Goal: Information Seeking & Learning: Learn about a topic

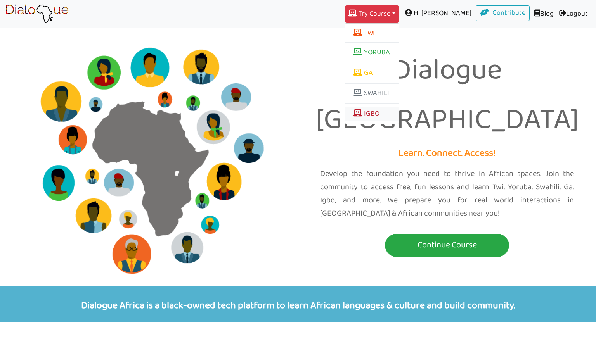
click at [397, 109] on link "IGBO" at bounding box center [372, 114] width 54 height 15
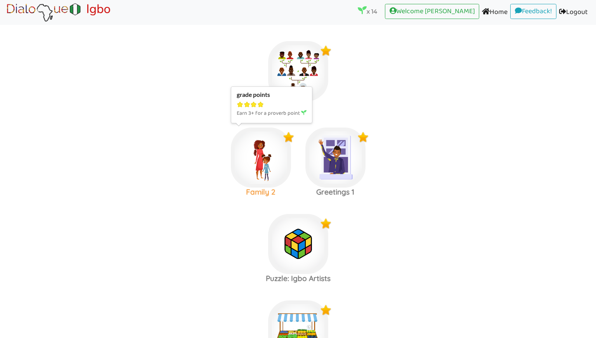
click at [268, 101] on img at bounding box center [298, 71] width 60 height 60
click at [5, 22] on area at bounding box center [5, 22] width 0 height 0
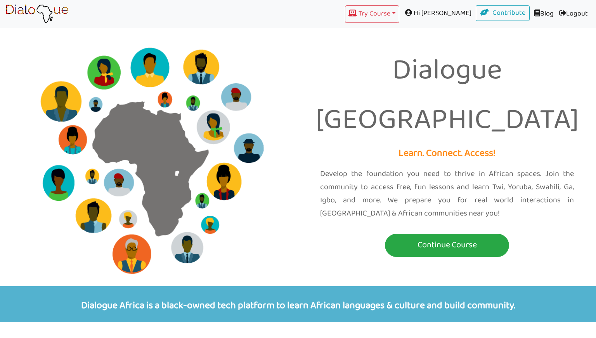
click at [402, 4] on nav "Try Course Toggle Dropdown TWI YORUBA GA SWAHILI IGBO Hi [PERSON_NAME] Contribu…" at bounding box center [298, 14] width 596 height 28
click at [399, 23] on button "Try Course Toggle Dropdown" at bounding box center [372, 13] width 54 height 17
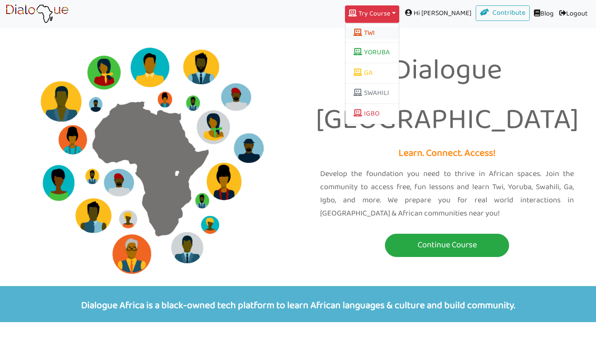
click at [399, 35] on button "TWI" at bounding box center [372, 32] width 54 height 13
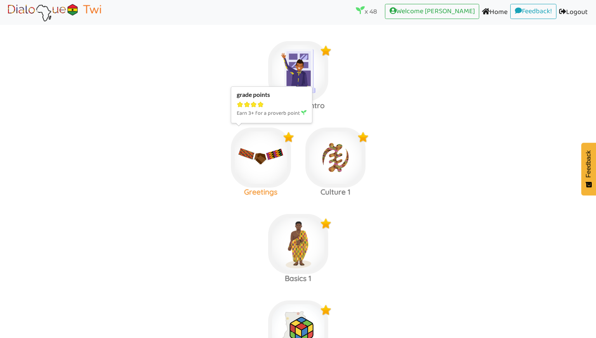
click at [268, 101] on img at bounding box center [298, 71] width 60 height 60
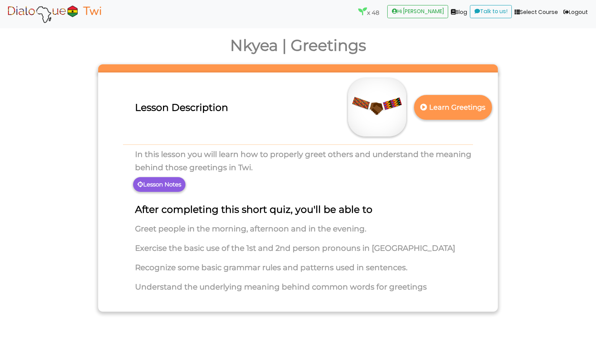
click at [159, 186] on p "Lesson Notes" at bounding box center [159, 184] width 52 height 15
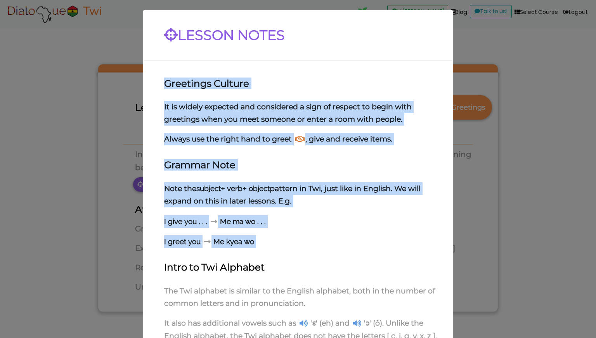
drag, startPoint x: 283, startPoint y: 253, endPoint x: 148, endPoint y: 83, distance: 216.8
click at [148, 83] on div "Greetings Culture It is widely expected and considered a sign of respect to beg…" at bounding box center [298, 215] width 310 height 309
copy div "Greetings Culture It is widely expected and considered a sign of respect to beg…"
